Goal: Transaction & Acquisition: Obtain resource

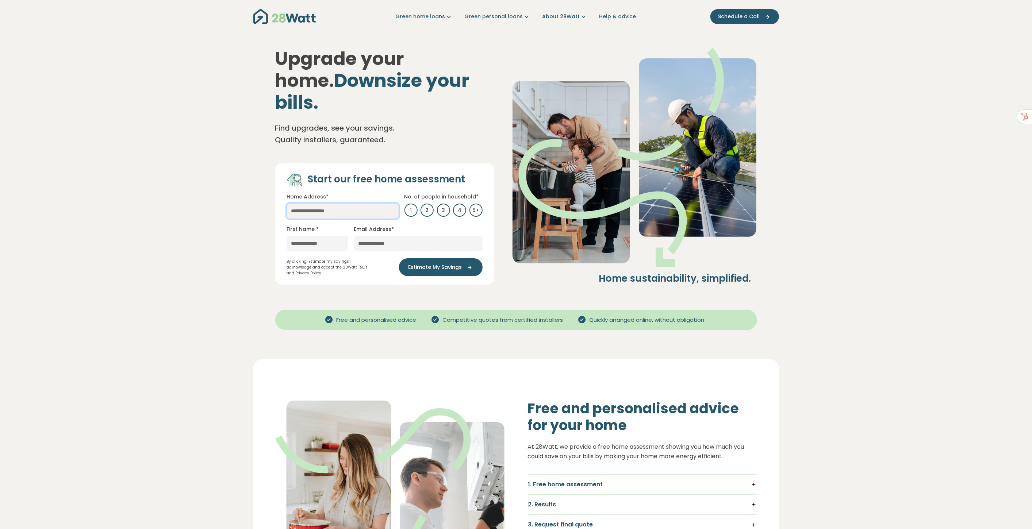
click at [323, 204] on input "text" at bounding box center [343, 211] width 112 height 15
click at [360, 233] on link "[STREET_ADDRESS][PERSON_NAME]" at bounding box center [337, 240] width 100 height 14
type input "**********"
click at [329, 236] on input "text" at bounding box center [317, 243] width 61 height 15
type input "*****"
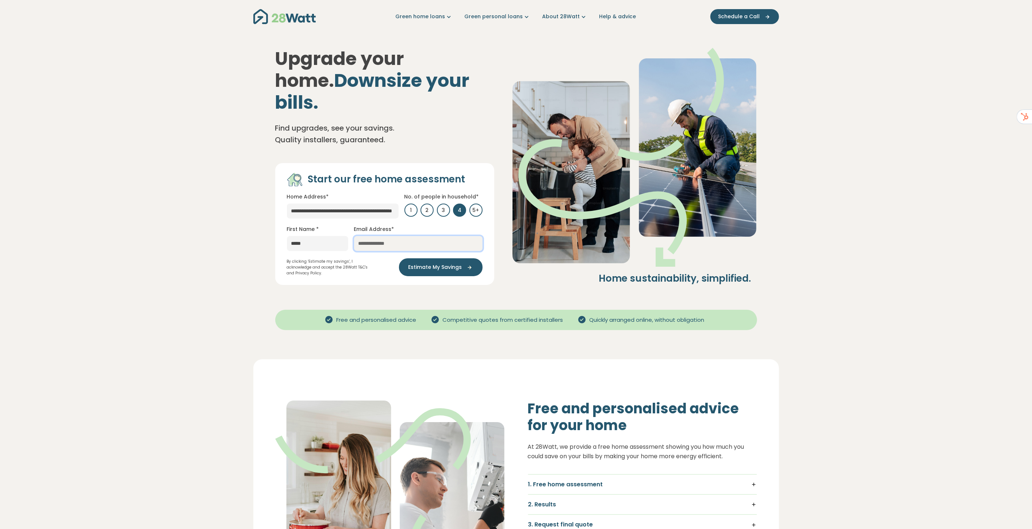
type input "**********"
click at [479, 276] on div "**********" at bounding box center [516, 166] width 526 height 267
click at [451, 264] on span "Estimate My Savings" at bounding box center [436, 268] width 54 height 8
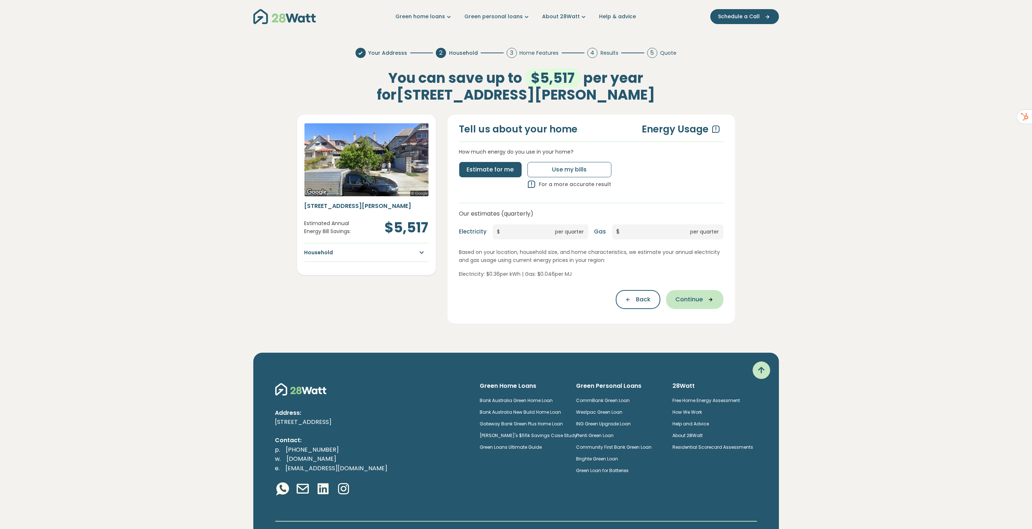
click at [698, 299] on span "Continue" at bounding box center [689, 299] width 27 height 9
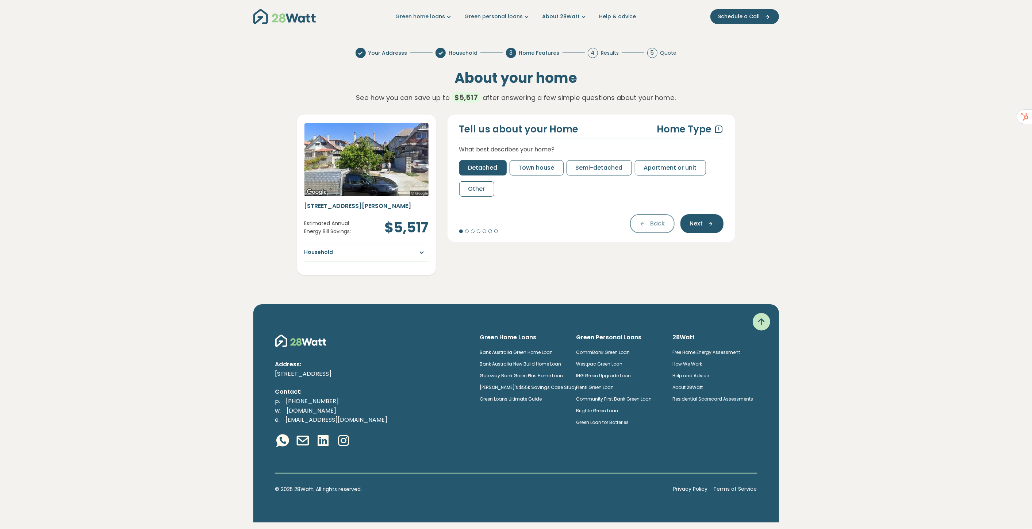
click at [470, 170] on span "Detached" at bounding box center [482, 168] width 29 height 9
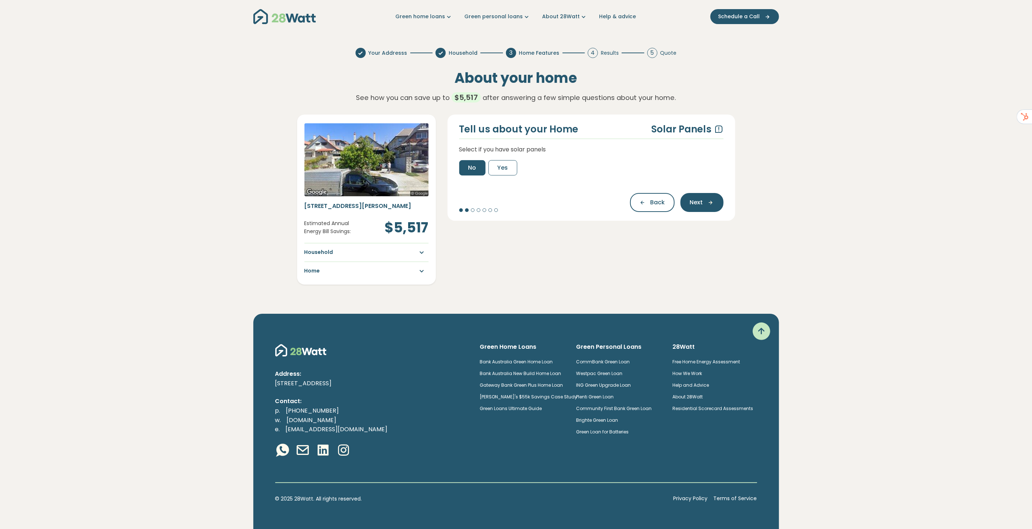
click at [480, 169] on button "No" at bounding box center [472, 167] width 26 height 15
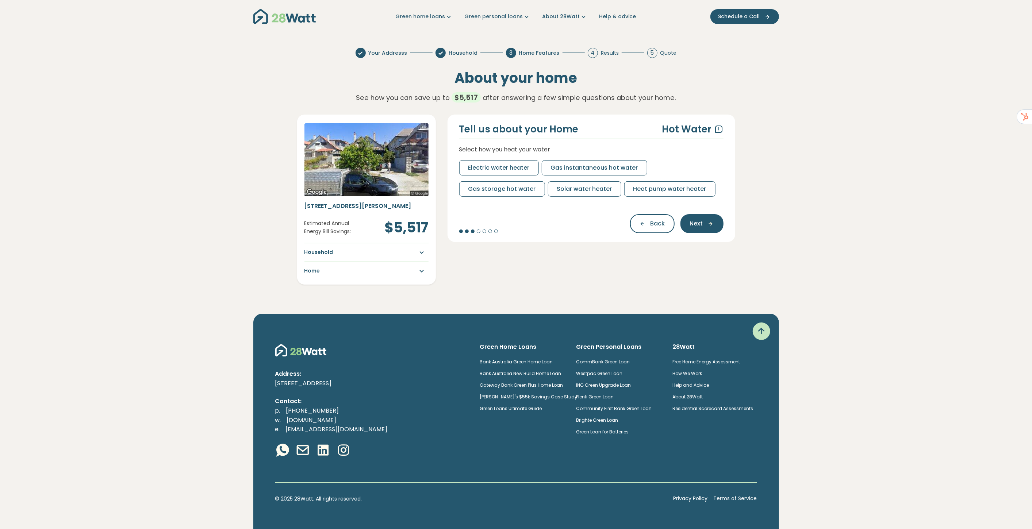
click at [586, 179] on div "Electric water heater Gas instantaneous hot water Gas storage hot water Solar w…" at bounding box center [591, 178] width 264 height 37
click at [585, 172] on button "Gas instantaneous hot water" at bounding box center [595, 167] width 106 height 15
click at [484, 190] on span "Gas heater" at bounding box center [484, 189] width 33 height 9
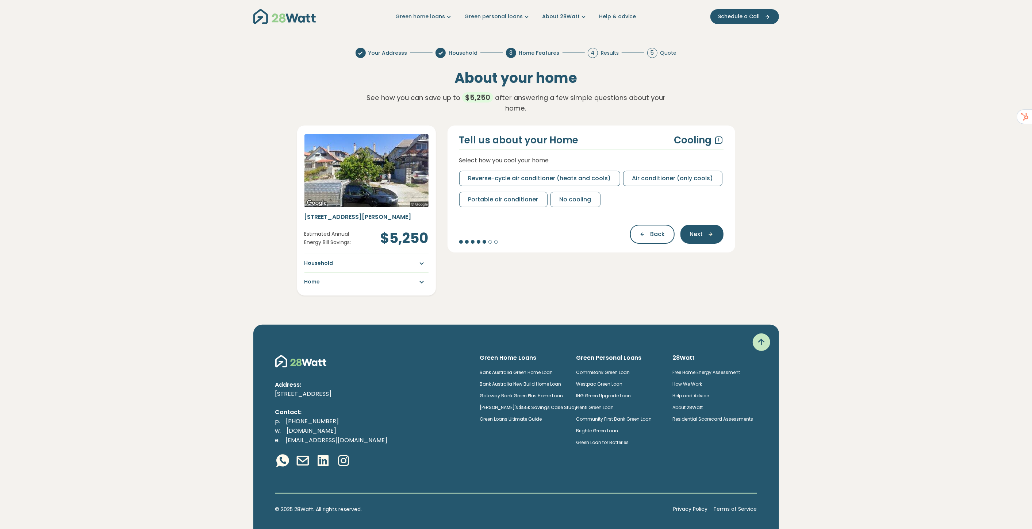
click at [586, 195] on span "No cooling" at bounding box center [576, 199] width 32 height 9
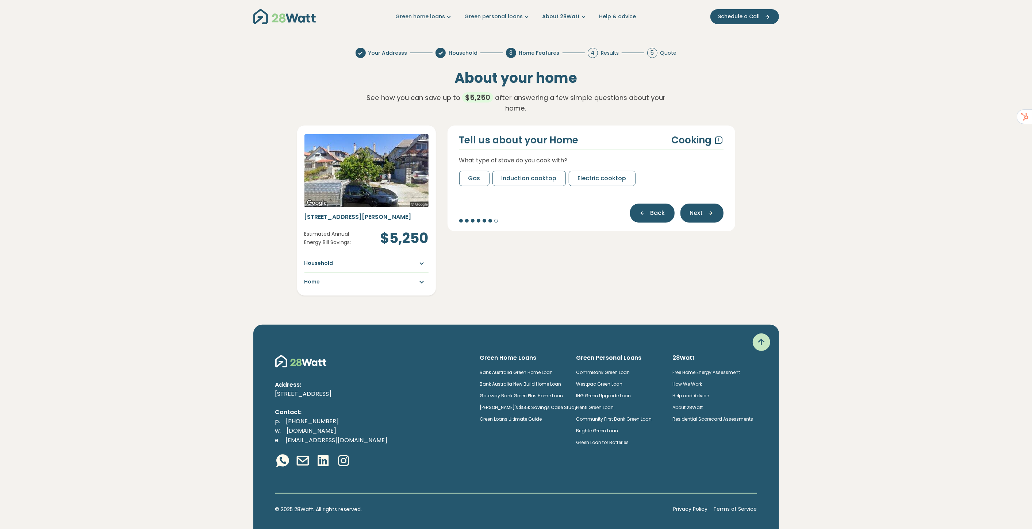
click at [647, 210] on icon "button" at bounding box center [645, 213] width 11 height 7
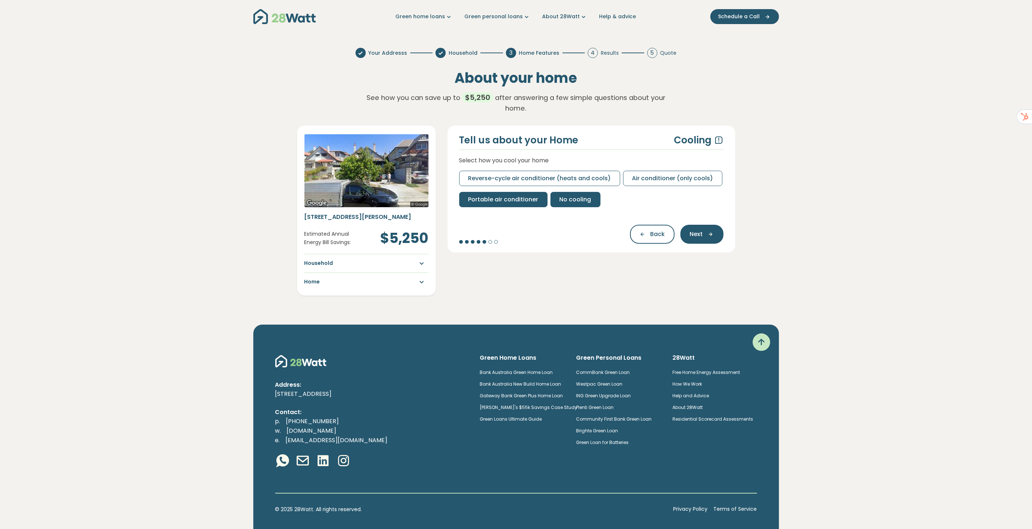
click at [501, 195] on span "Portable air conditioner" at bounding box center [503, 199] width 70 height 9
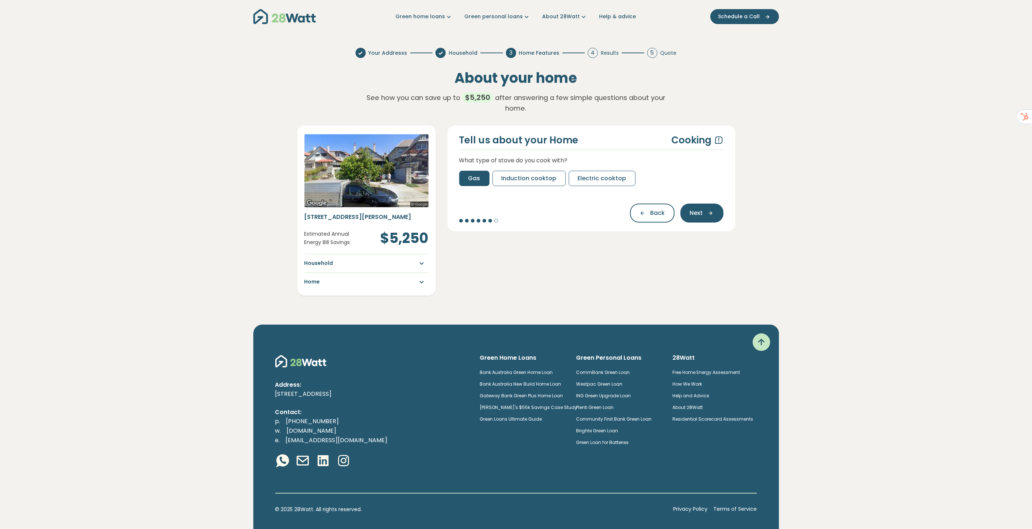
click at [468, 174] on span "Gas" at bounding box center [474, 178] width 12 height 9
click at [501, 174] on span "Yes" at bounding box center [503, 178] width 11 height 9
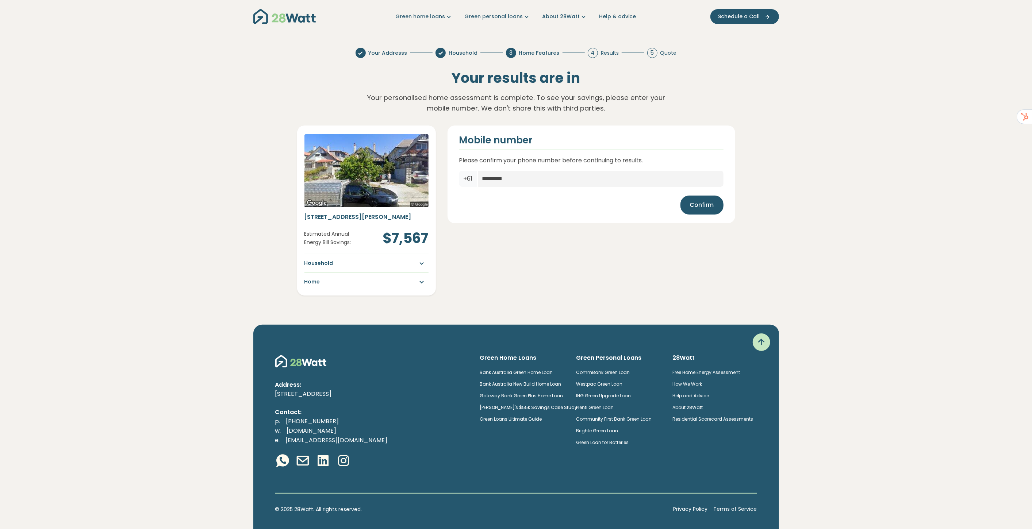
click at [528, 198] on div "Confirm" at bounding box center [591, 205] width 264 height 19
click at [692, 205] on span "Confirm" at bounding box center [702, 205] width 24 height 9
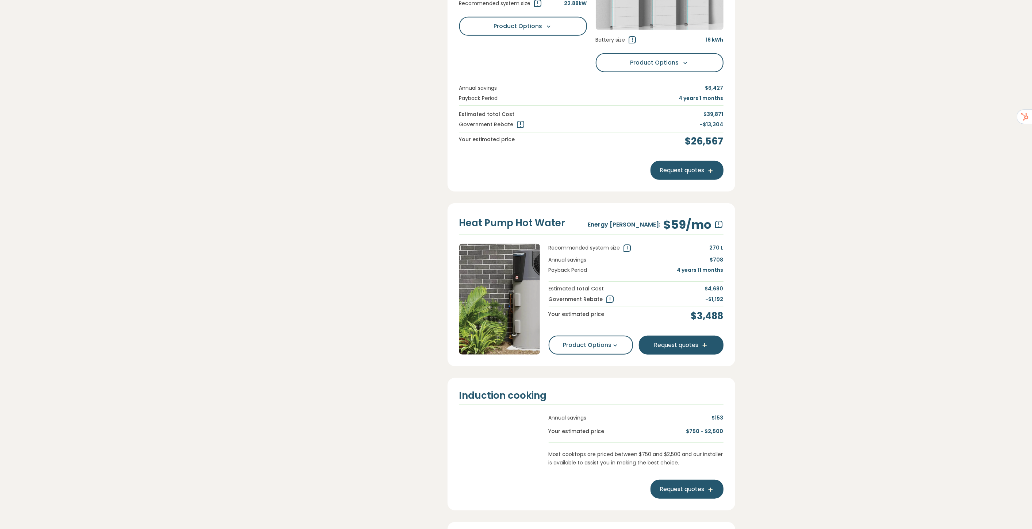
scroll to position [406, 0]
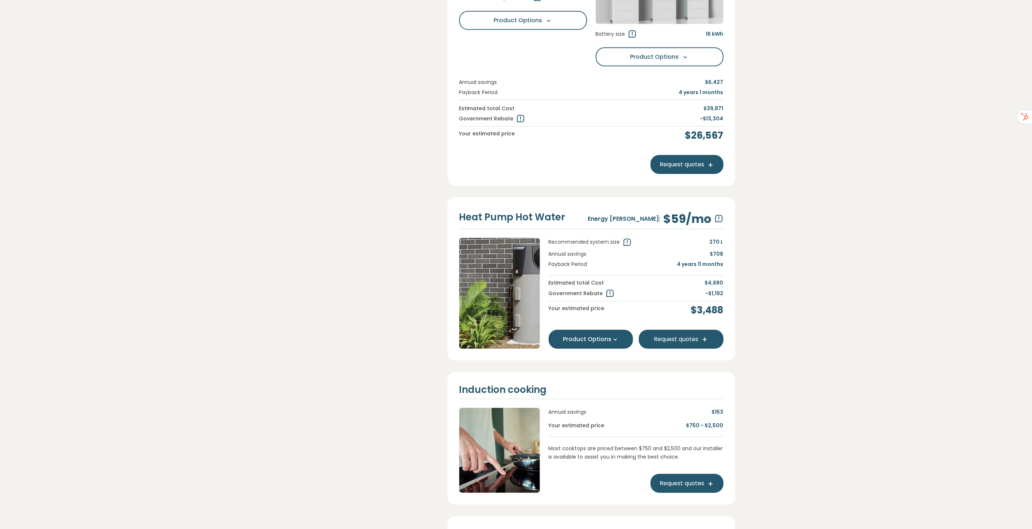
click at [602, 337] on button "Product Options" at bounding box center [591, 339] width 85 height 19
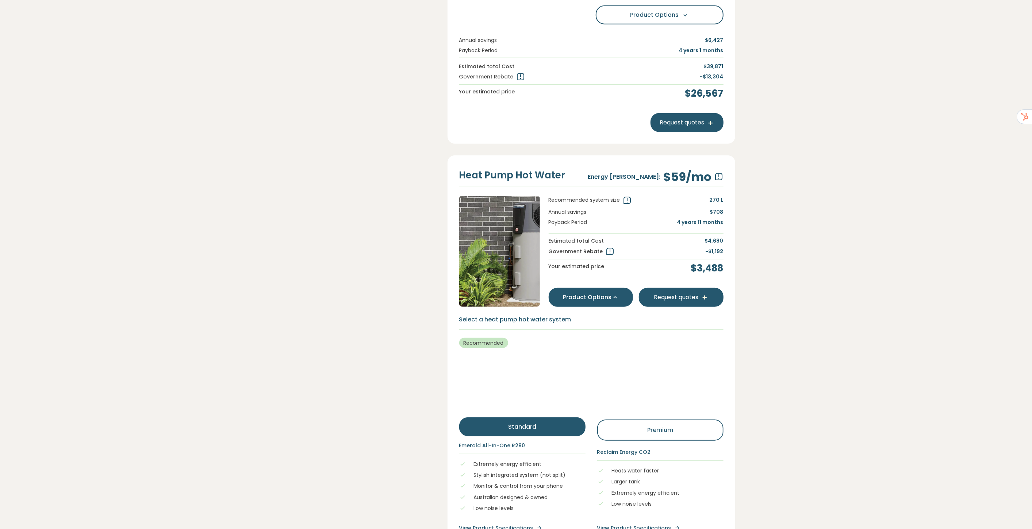
scroll to position [487, 0]
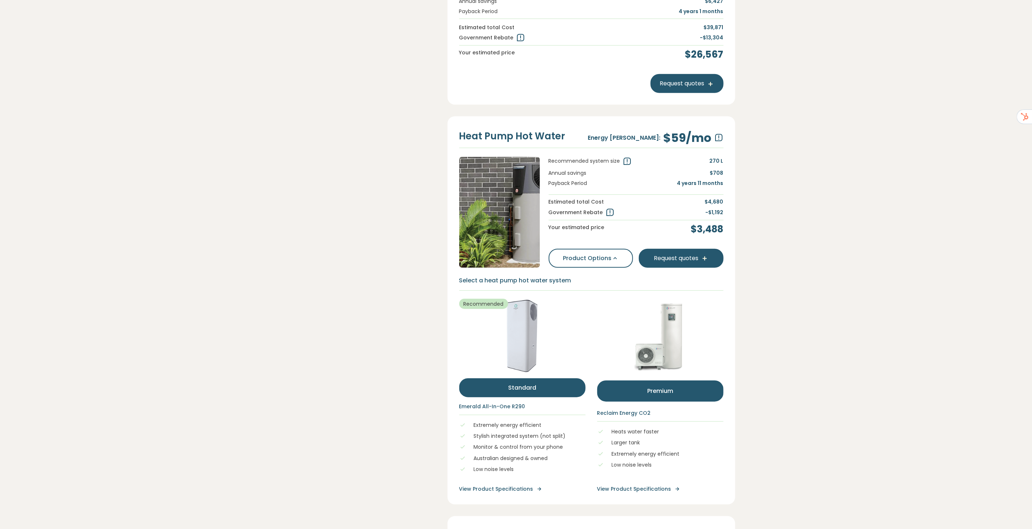
click at [646, 385] on button "Premium" at bounding box center [660, 391] width 126 height 21
click at [524, 391] on button "Standard" at bounding box center [522, 388] width 126 height 19
click at [665, 402] on div "Standard Premium" at bounding box center [660, 403] width 126 height 2
click at [659, 386] on button "Premium" at bounding box center [660, 391] width 126 height 21
click at [553, 390] on button "Standard" at bounding box center [522, 388] width 126 height 19
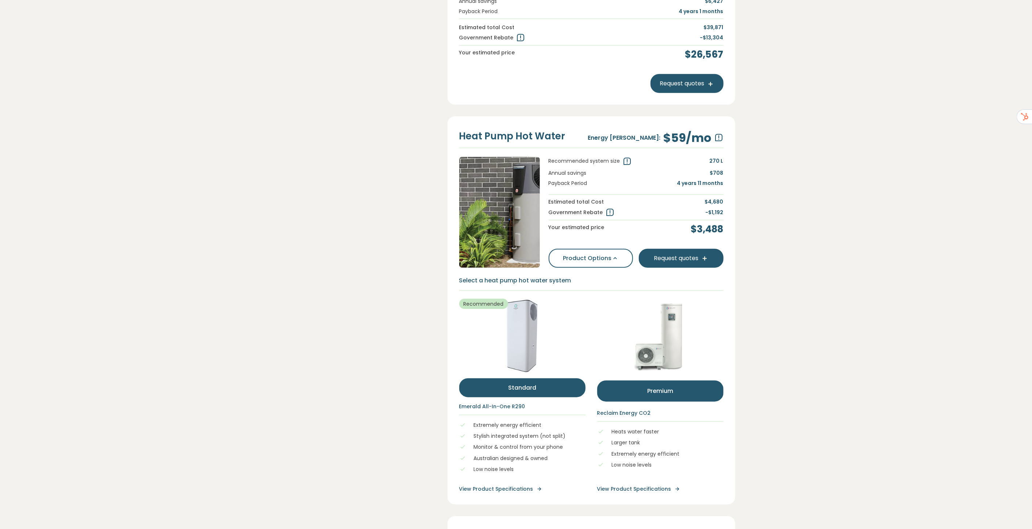
click at [672, 382] on button "Premium" at bounding box center [660, 391] width 126 height 21
click at [562, 385] on button "Standard" at bounding box center [522, 388] width 126 height 19
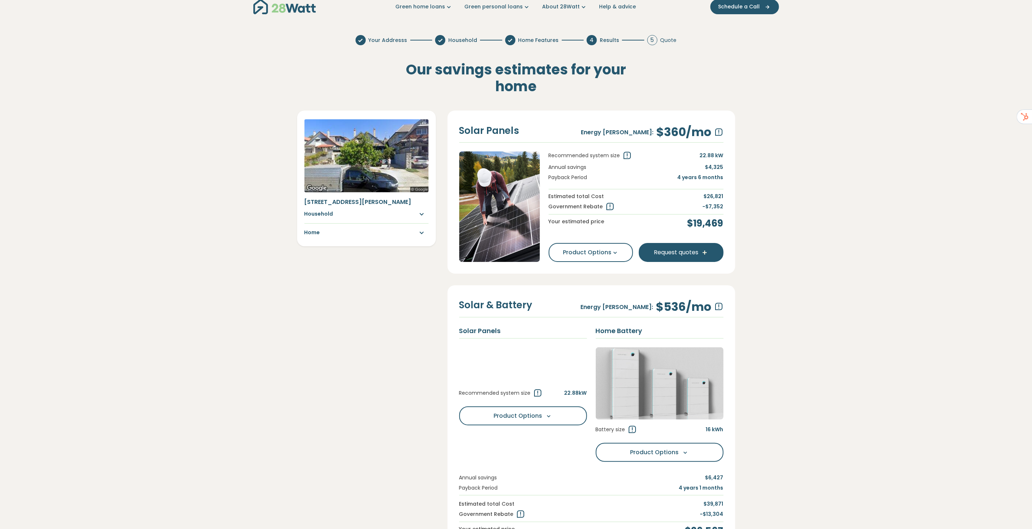
scroll to position [0, 0]
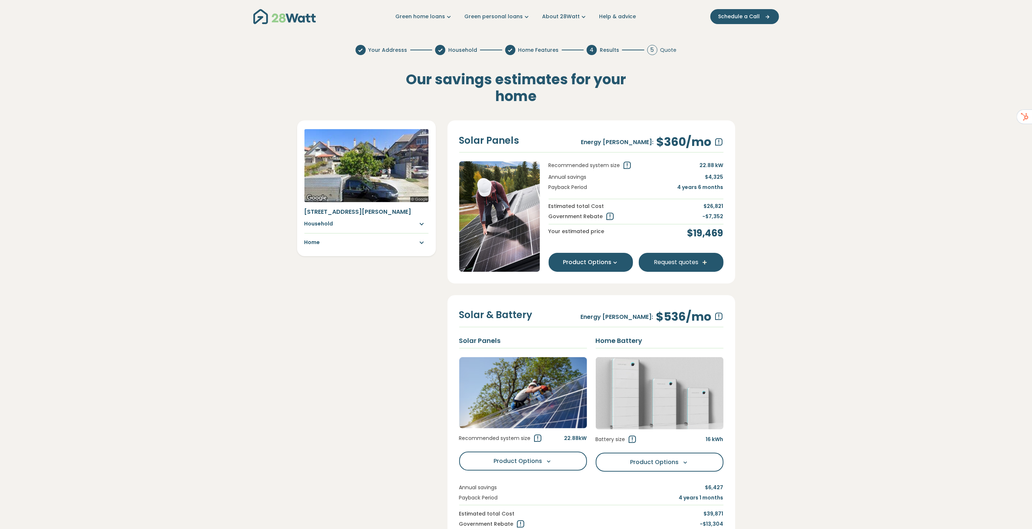
click at [614, 264] on icon at bounding box center [615, 262] width 7 height 7
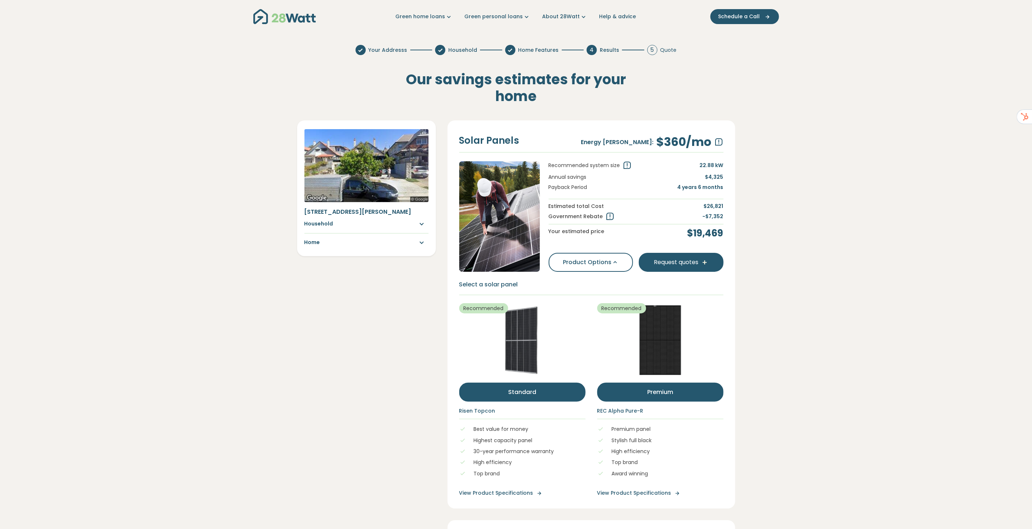
click at [662, 387] on button "premium" at bounding box center [660, 392] width 126 height 19
click at [516, 388] on button "Standard" at bounding box center [522, 392] width 126 height 19
click at [627, 388] on button "premium" at bounding box center [660, 392] width 126 height 19
click at [541, 390] on button "Standard" at bounding box center [522, 392] width 126 height 19
click at [604, 388] on button "premium" at bounding box center [660, 392] width 126 height 19
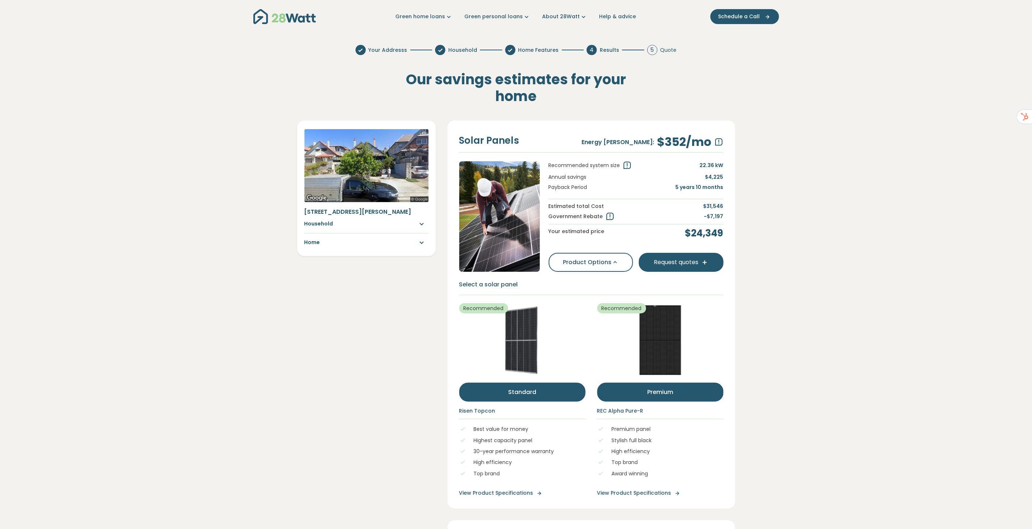
click at [526, 391] on button "Standard" at bounding box center [522, 392] width 126 height 19
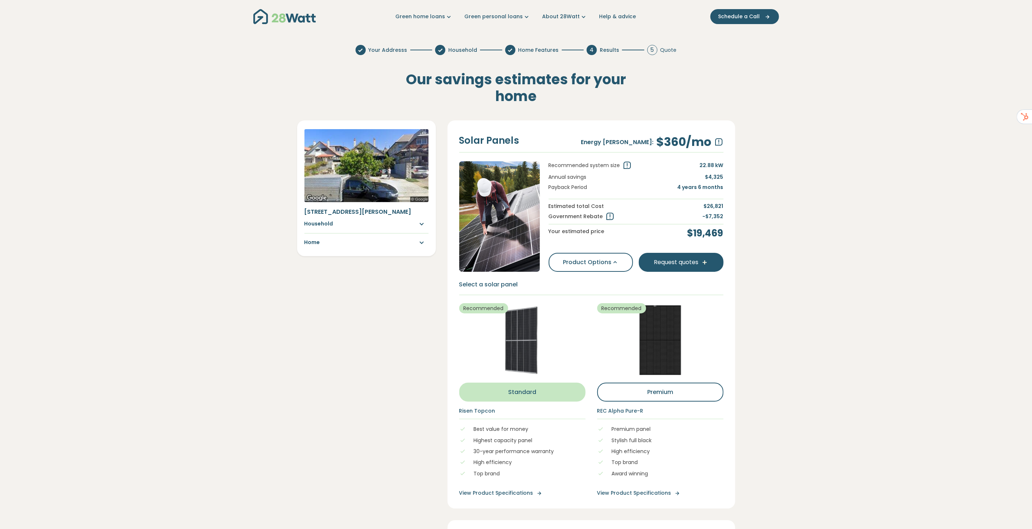
drag, startPoint x: 610, startPoint y: 389, endPoint x: 534, endPoint y: 390, distance: 75.6
click at [608, 389] on button "premium" at bounding box center [660, 392] width 126 height 19
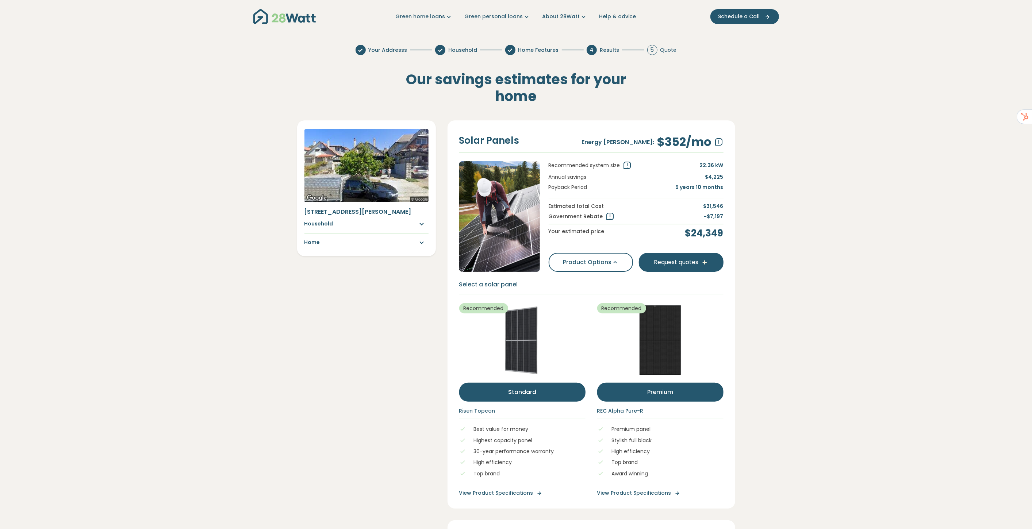
click at [528, 389] on button "Standard" at bounding box center [522, 392] width 126 height 19
click at [648, 390] on button "premium" at bounding box center [660, 392] width 126 height 19
click at [548, 394] on button "Standard" at bounding box center [522, 392] width 126 height 19
click at [677, 265] on button "Request quotes" at bounding box center [681, 262] width 85 height 19
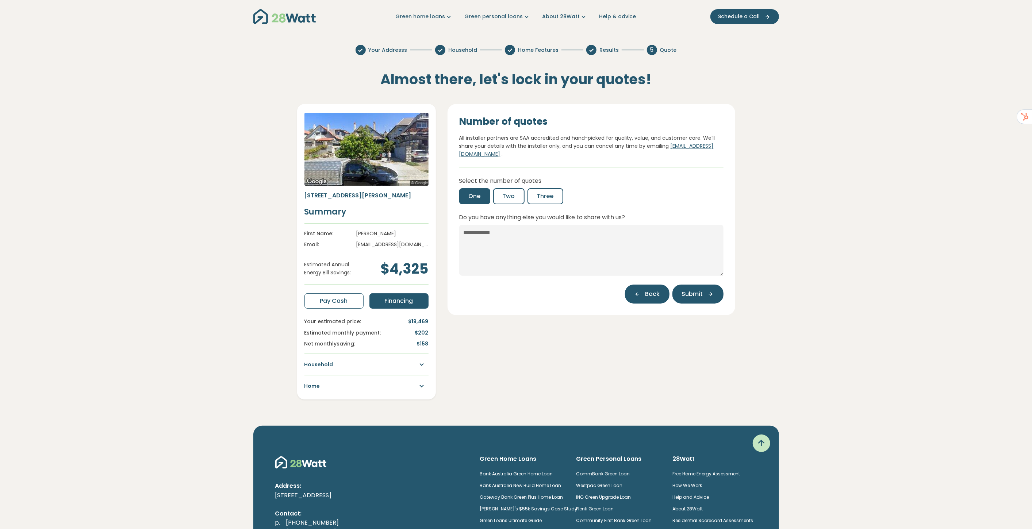
click at [663, 296] on button "Back" at bounding box center [647, 294] width 45 height 19
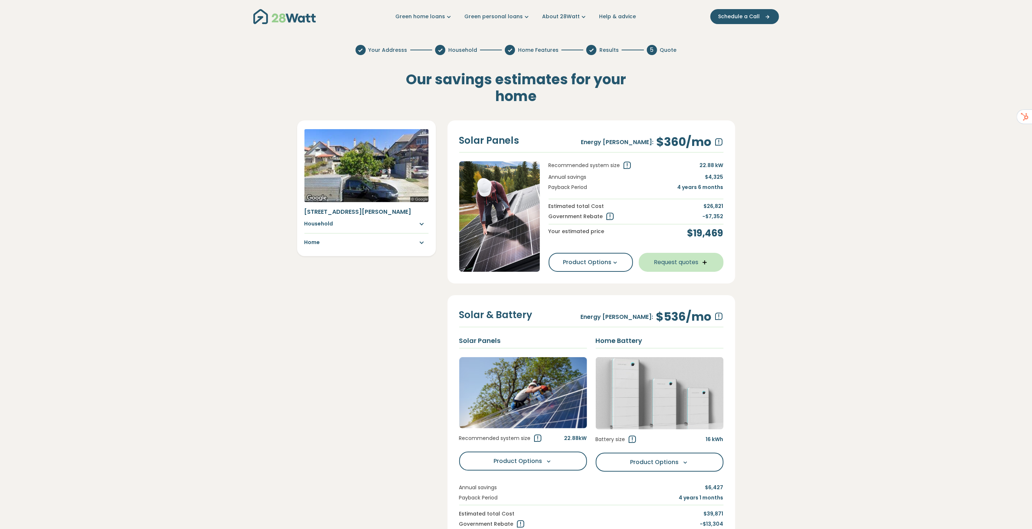
click at [681, 257] on button "Request quotes" at bounding box center [681, 262] width 85 height 19
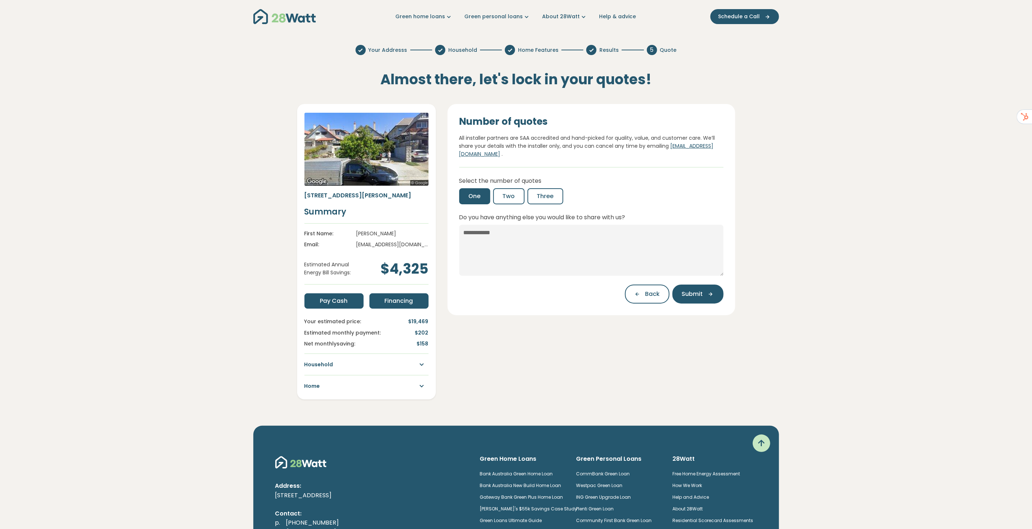
click at [322, 306] on span "Pay Cash" at bounding box center [334, 301] width 28 height 9
click at [405, 306] on span "Financing" at bounding box center [399, 301] width 28 height 9
click at [373, 369] on div "Household" at bounding box center [366, 364] width 124 height 9
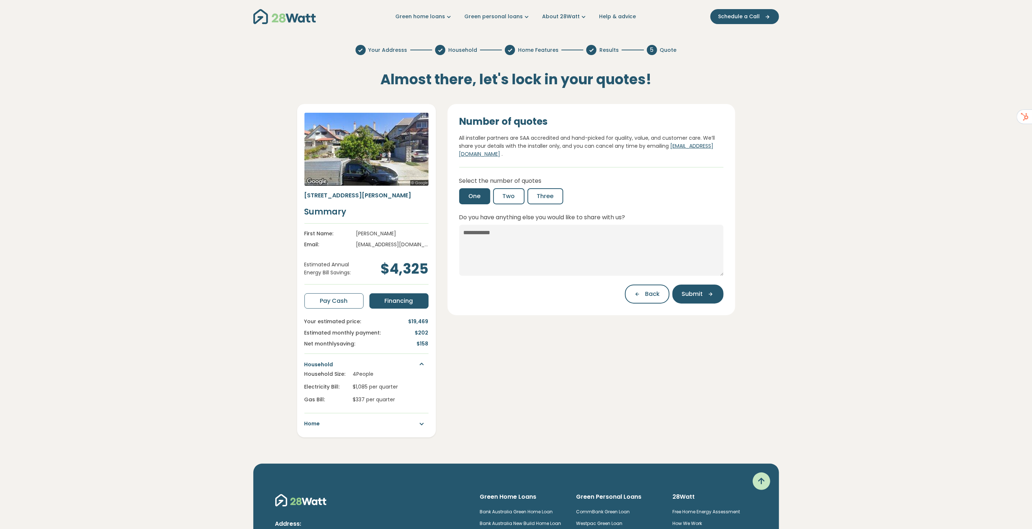
click at [400, 429] on div "Home" at bounding box center [366, 423] width 124 height 9
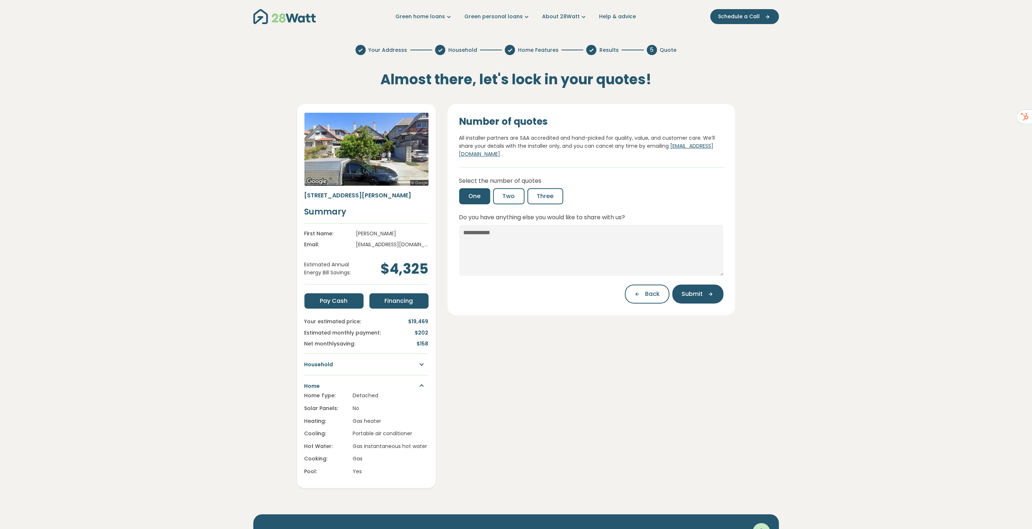
click at [338, 306] on span "Pay Cash" at bounding box center [334, 301] width 28 height 9
click at [502, 196] on button "Two" at bounding box center [508, 196] width 31 height 16
click at [546, 199] on span "Three" at bounding box center [545, 196] width 17 height 9
click at [506, 200] on span "Two" at bounding box center [509, 196] width 12 height 9
click at [472, 199] on span "One" at bounding box center [475, 196] width 12 height 9
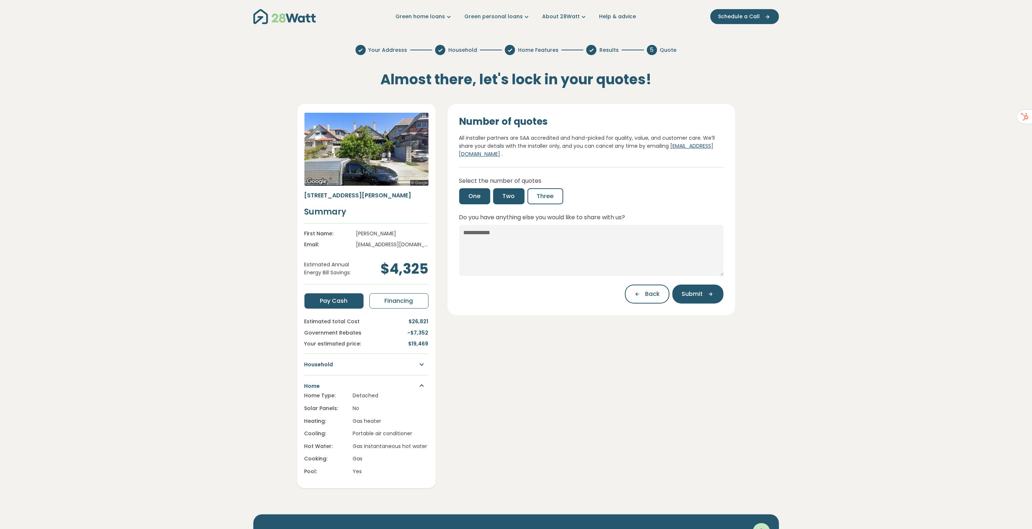
click at [515, 194] on button "Two" at bounding box center [508, 196] width 31 height 16
click at [553, 193] on button "Three" at bounding box center [546, 196] width 36 height 16
click at [465, 195] on button "One" at bounding box center [474, 196] width 31 height 16
click at [501, 191] on button "Two" at bounding box center [508, 196] width 31 height 16
click at [549, 192] on span "Three" at bounding box center [545, 196] width 17 height 9
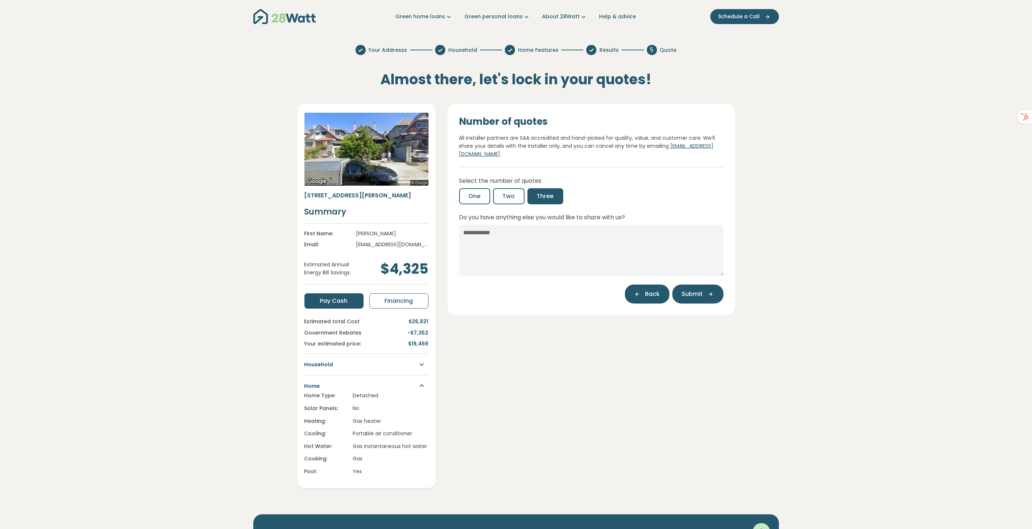
click at [655, 298] on button "Back" at bounding box center [647, 294] width 45 height 19
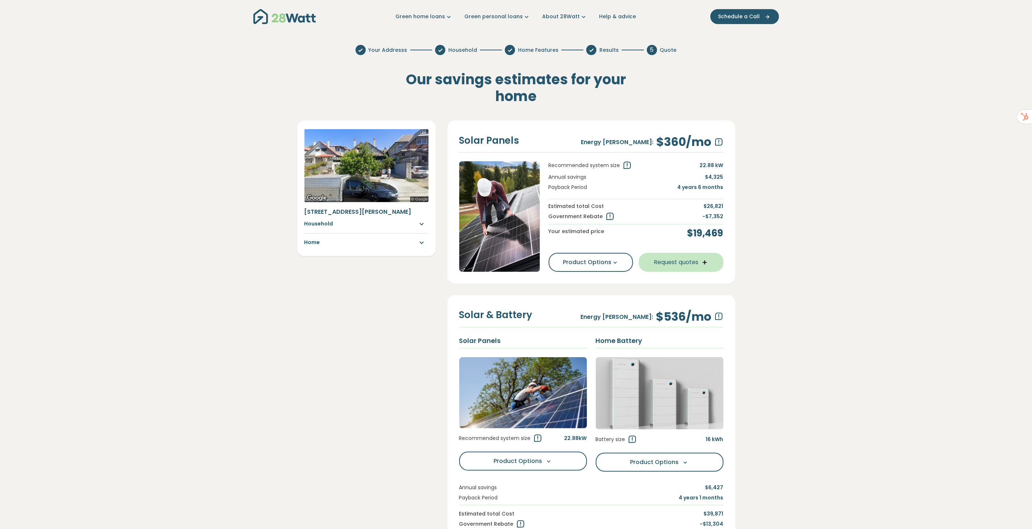
click at [687, 260] on button "Request quotes" at bounding box center [681, 262] width 85 height 19
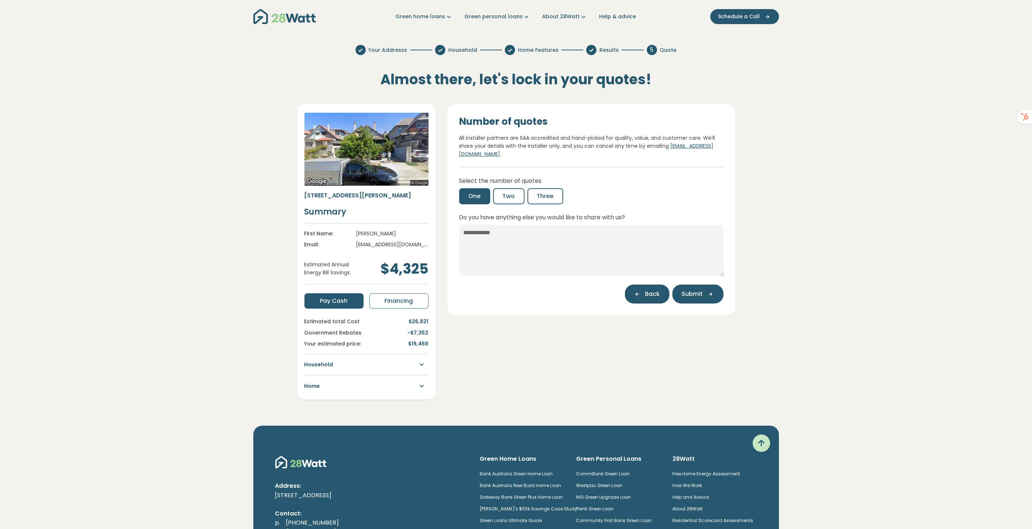
click at [649, 297] on span "Back" at bounding box center [652, 294] width 15 height 9
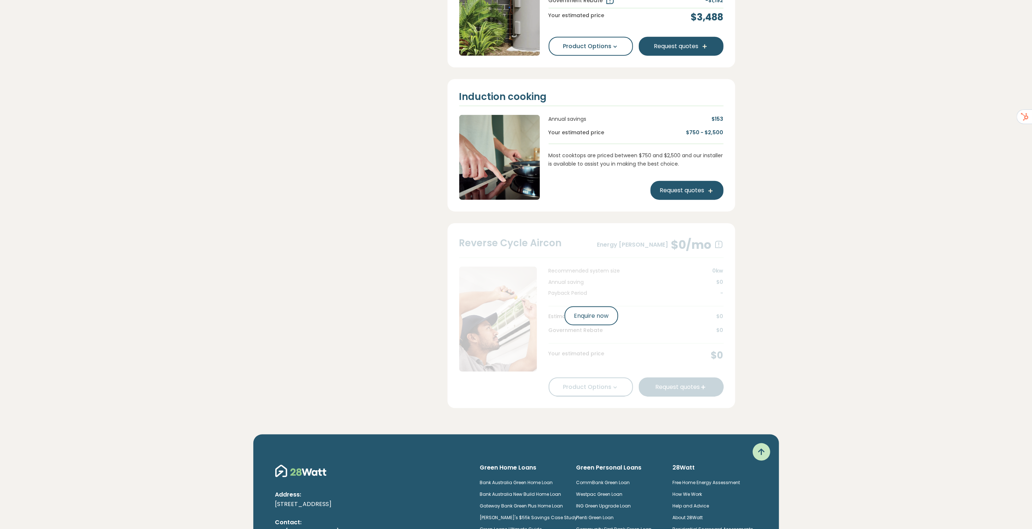
scroll to position [527, 0]
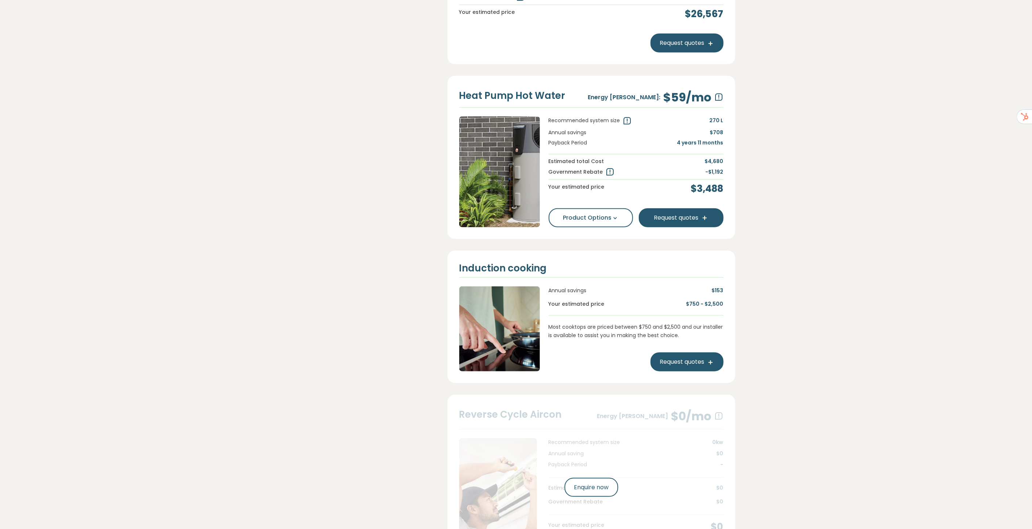
click at [627, 118] on icon at bounding box center [627, 121] width 9 height 9
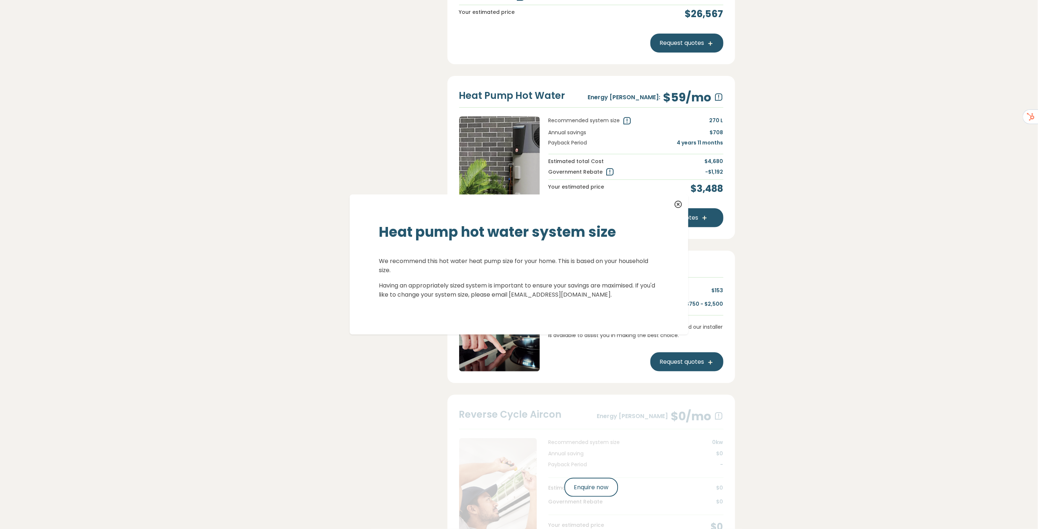
click at [812, 181] on div "Heat pump hot water system size We recommend this hot water heat pump size for …" at bounding box center [519, 264] width 1038 height 529
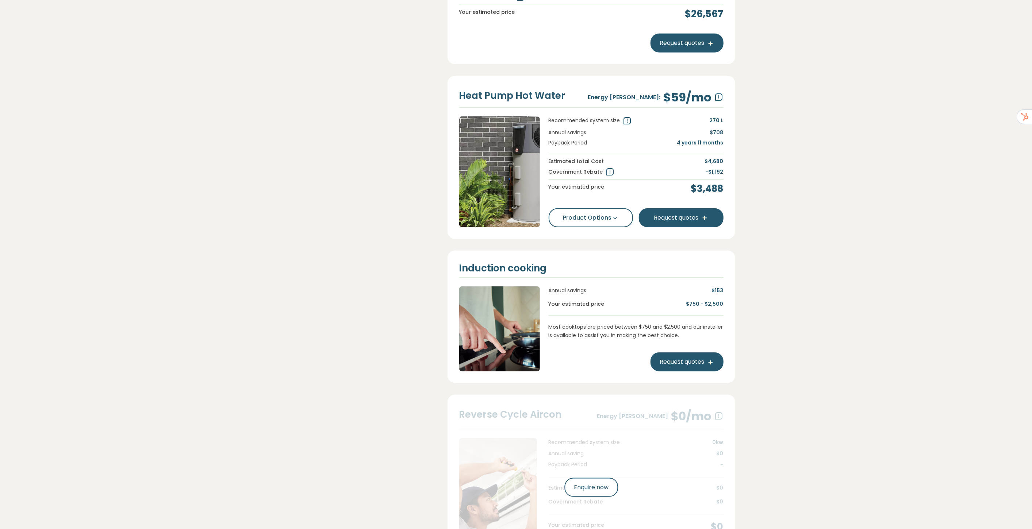
click at [608, 169] on icon at bounding box center [610, 172] width 9 height 9
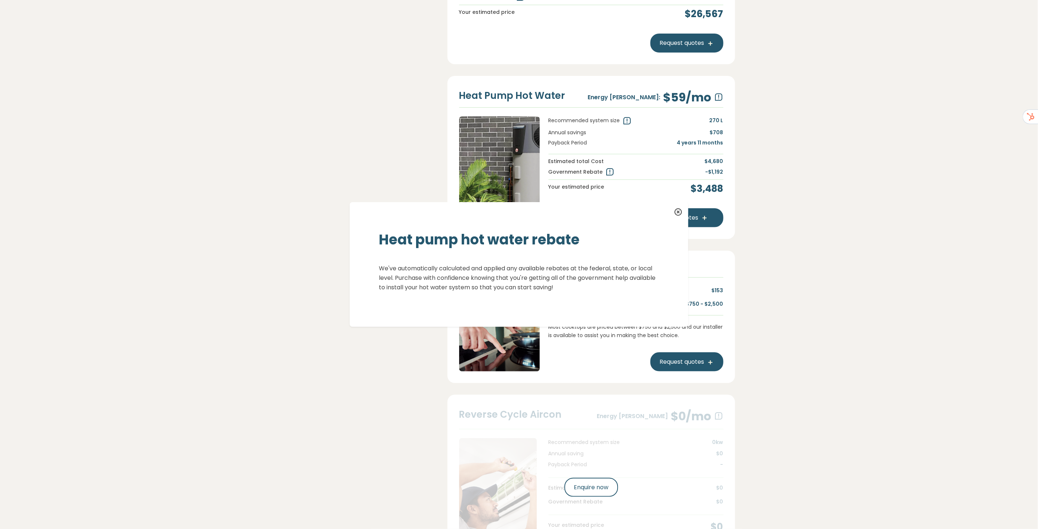
click at [675, 212] on icon at bounding box center [678, 212] width 9 height 9
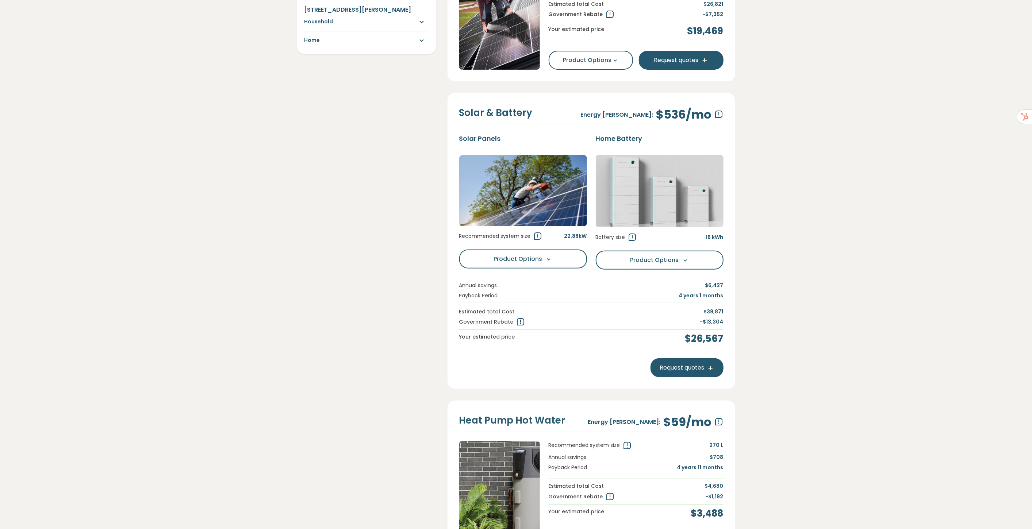
scroll to position [203, 0]
click at [518, 322] on icon at bounding box center [521, 322] width 9 height 9
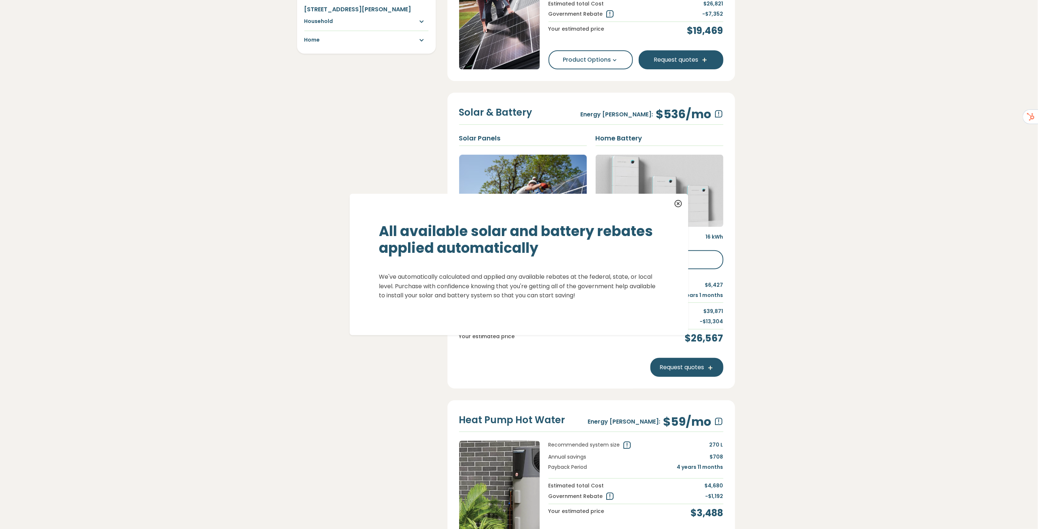
click at [677, 203] on icon at bounding box center [678, 204] width 9 height 9
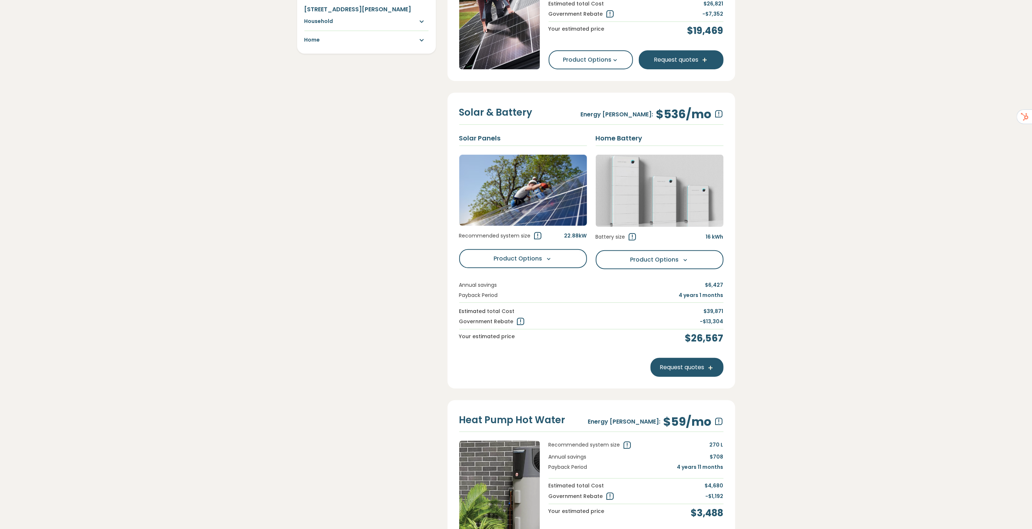
click at [631, 234] on icon at bounding box center [632, 237] width 9 height 9
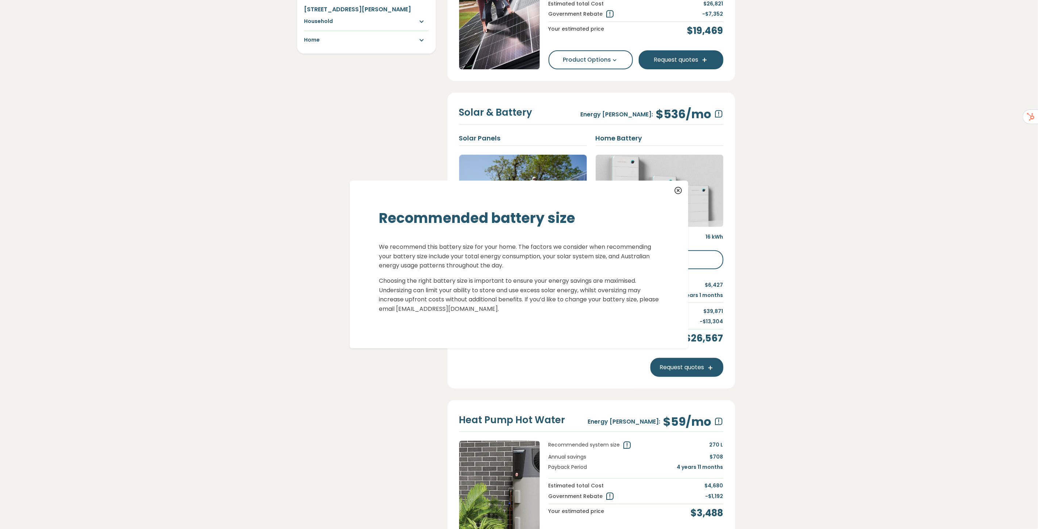
click at [677, 188] on icon at bounding box center [678, 191] width 9 height 9
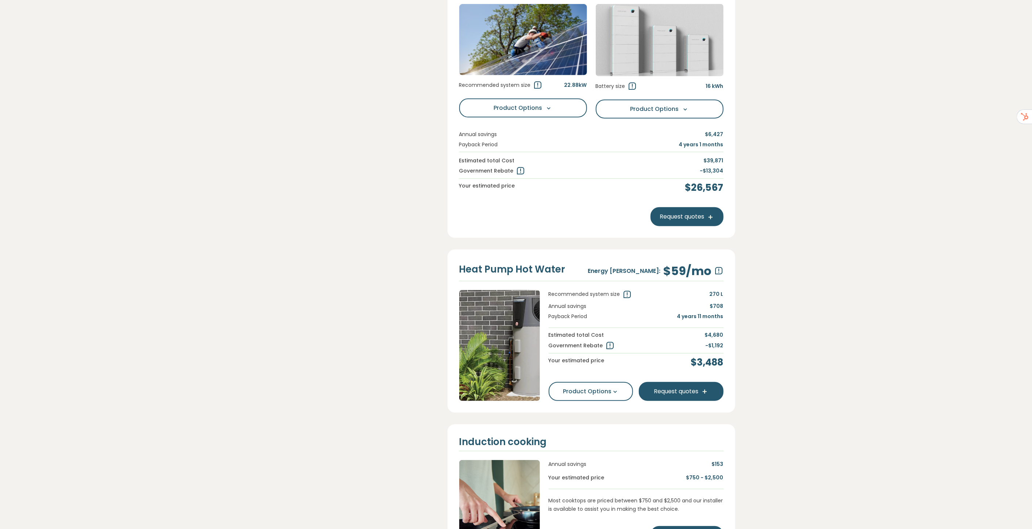
scroll to position [365, 0]
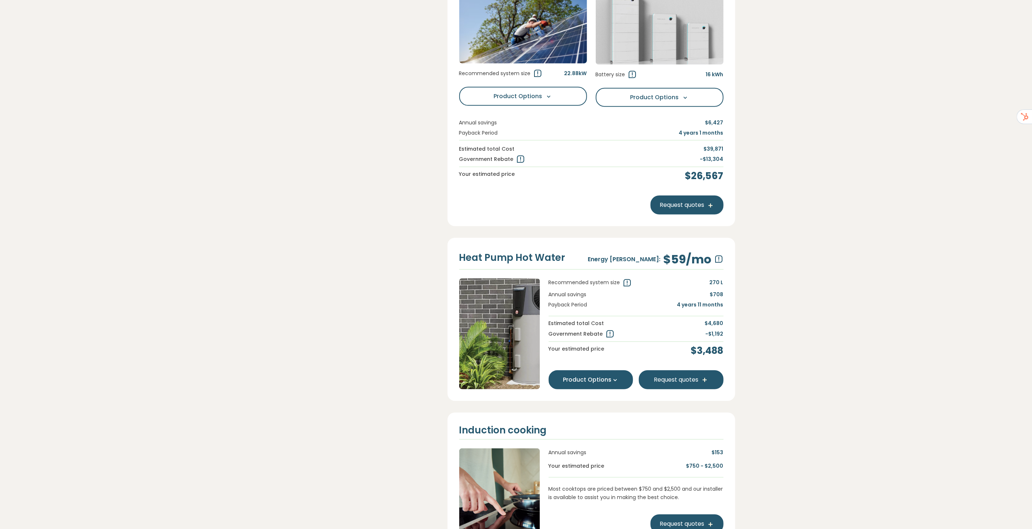
click at [583, 377] on button "Product Options" at bounding box center [591, 380] width 85 height 19
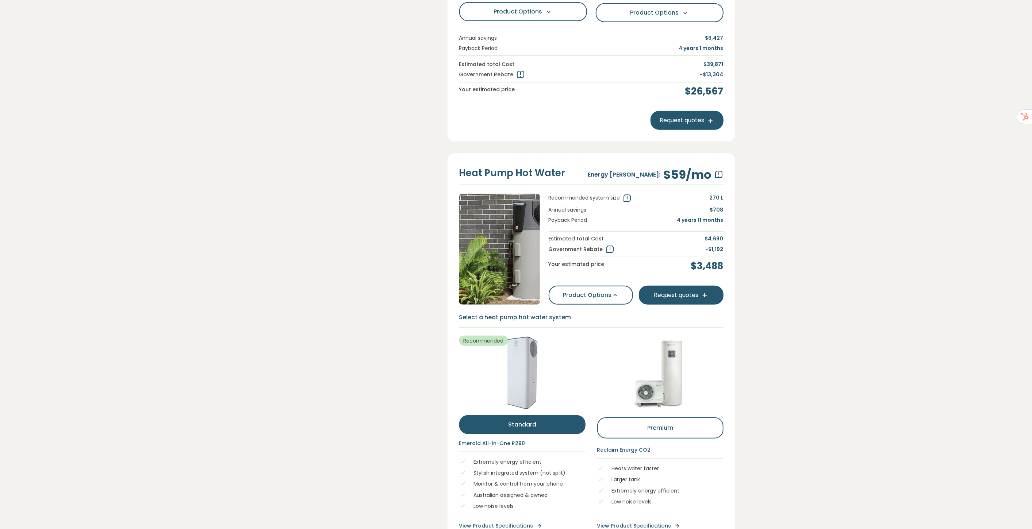
scroll to position [527, 0]
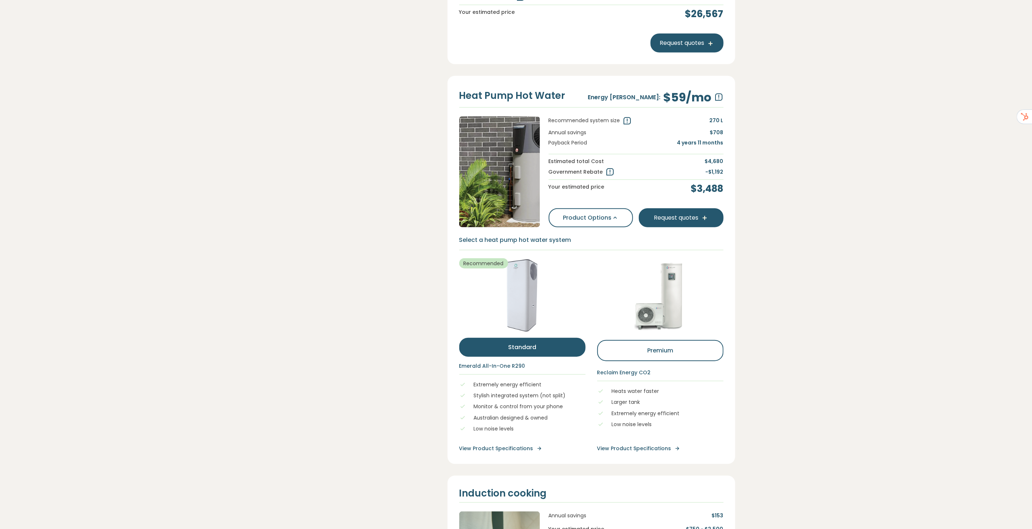
click at [658, 446] on link "View Product Specifications" at bounding box center [660, 449] width 126 height 8
drag, startPoint x: 812, startPoint y: 461, endPoint x: 275, endPoint y: 374, distance: 544.1
click at [649, 457] on section "Your Addresss Household Home Features Results 5 Quote Our savings estimates for…" at bounding box center [516, 161] width 1032 height 1311
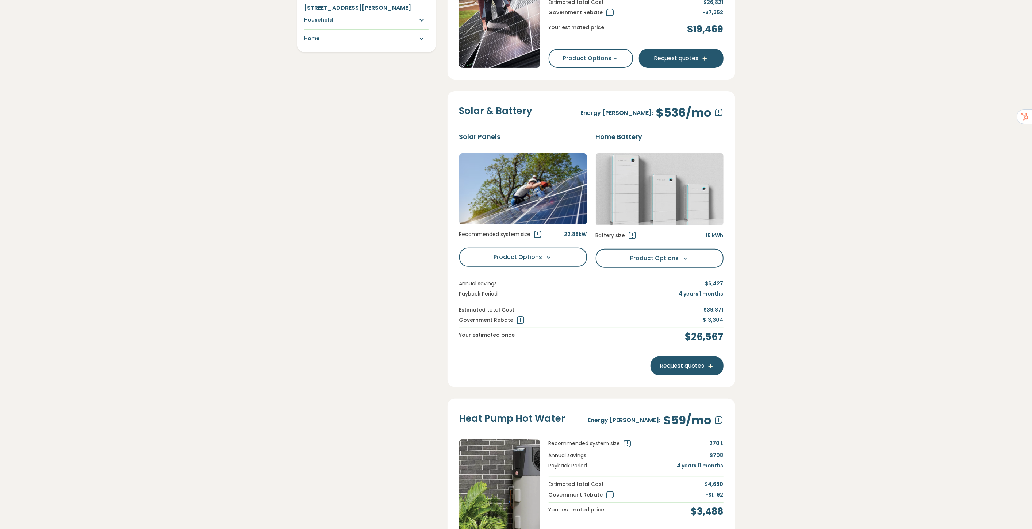
scroll to position [203, 0]
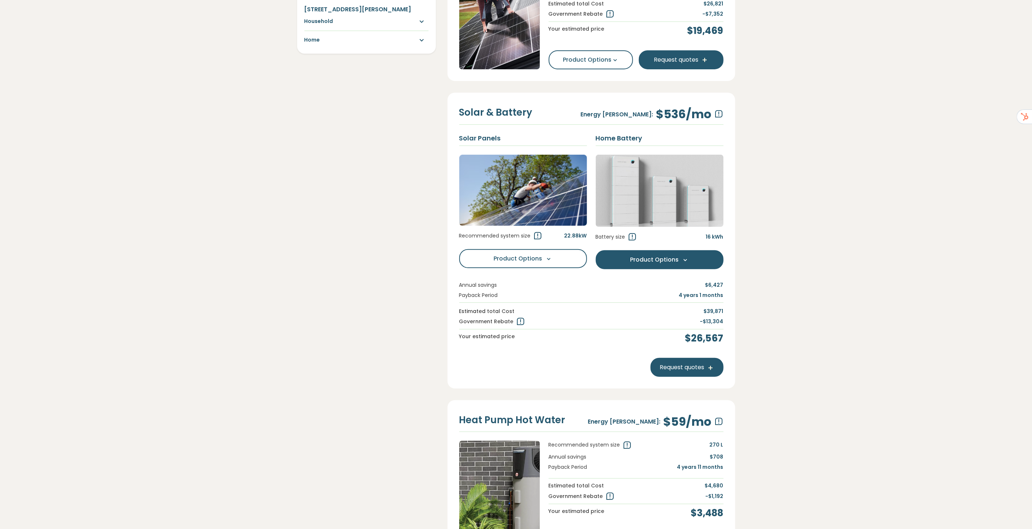
click at [656, 264] on button "Product Options Options" at bounding box center [660, 259] width 128 height 19
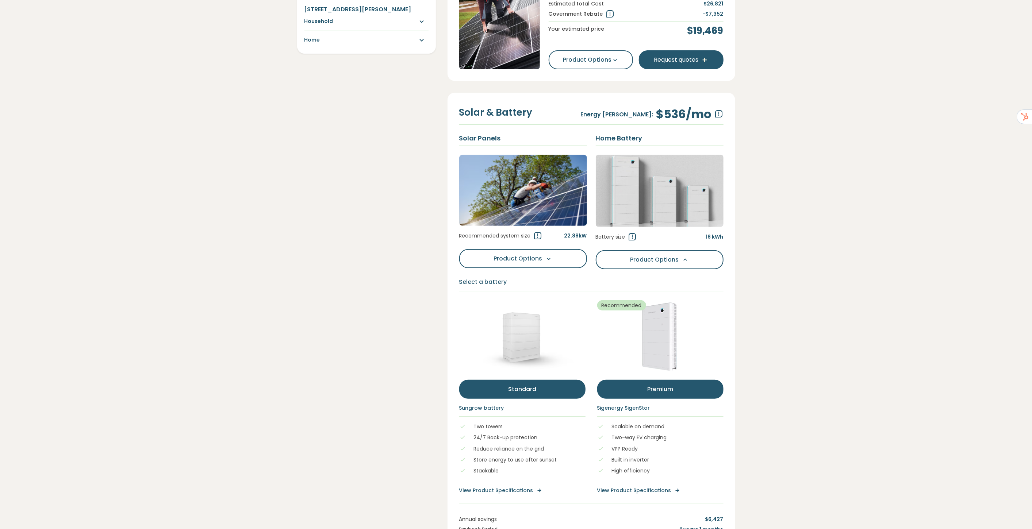
click at [544, 391] on button "Standard" at bounding box center [522, 389] width 126 height 19
click at [657, 391] on button "premium" at bounding box center [660, 389] width 126 height 19
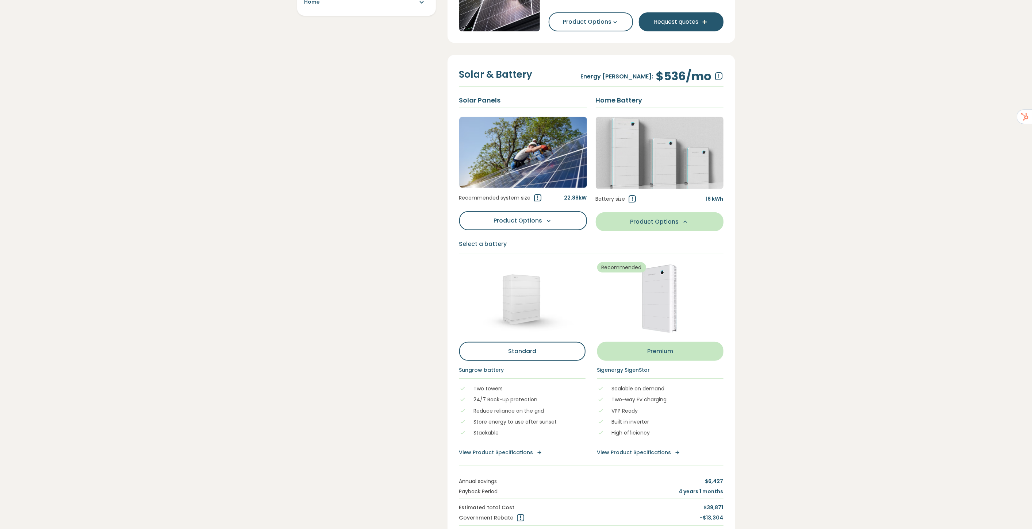
scroll to position [284, 0]
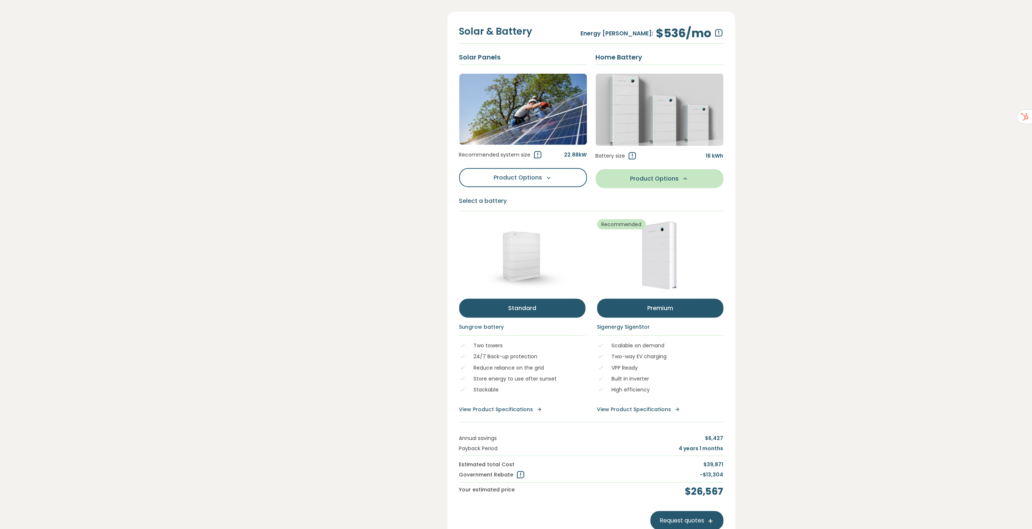
click at [546, 311] on button "Standard" at bounding box center [522, 308] width 126 height 19
click at [631, 311] on button "premium" at bounding box center [660, 308] width 126 height 19
click at [558, 312] on button "Standard" at bounding box center [522, 308] width 126 height 19
click at [641, 316] on div "Recommended premium Standard premium Sigenergy SigenStor Scalable on demand Two…" at bounding box center [660, 316] width 138 height 193
click at [654, 313] on button "premium" at bounding box center [660, 308] width 126 height 19
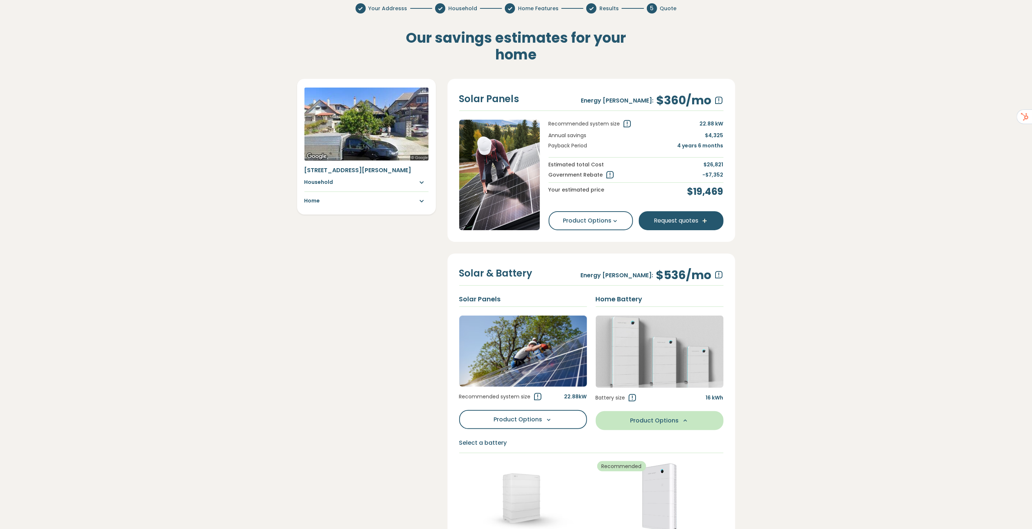
scroll to position [41, 0]
